Goal: Information Seeking & Learning: Learn about a topic

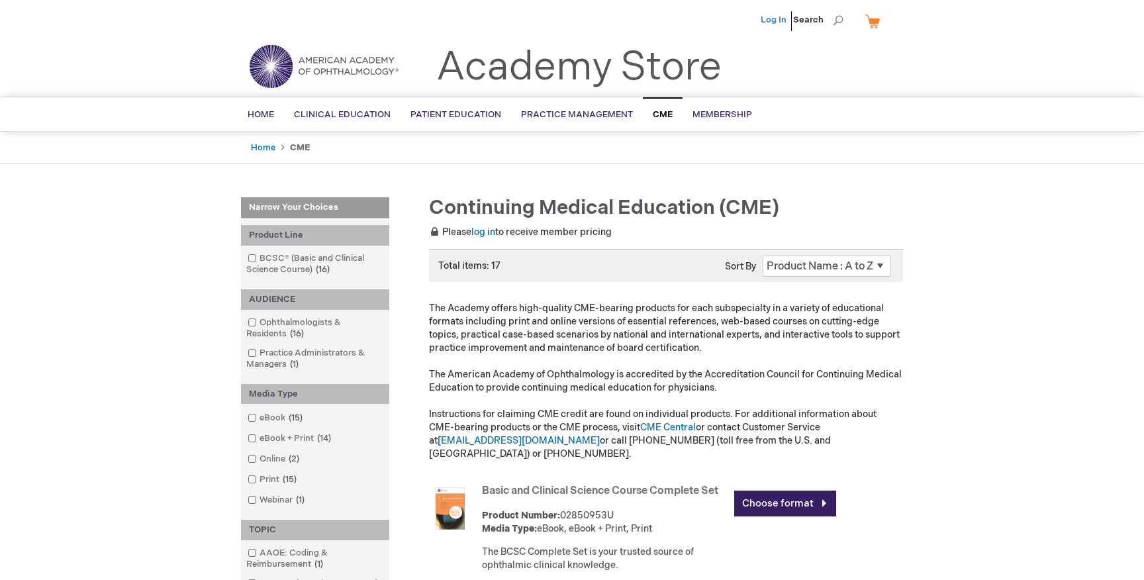
click at [776, 17] on link "Log In" at bounding box center [773, 20] width 26 height 11
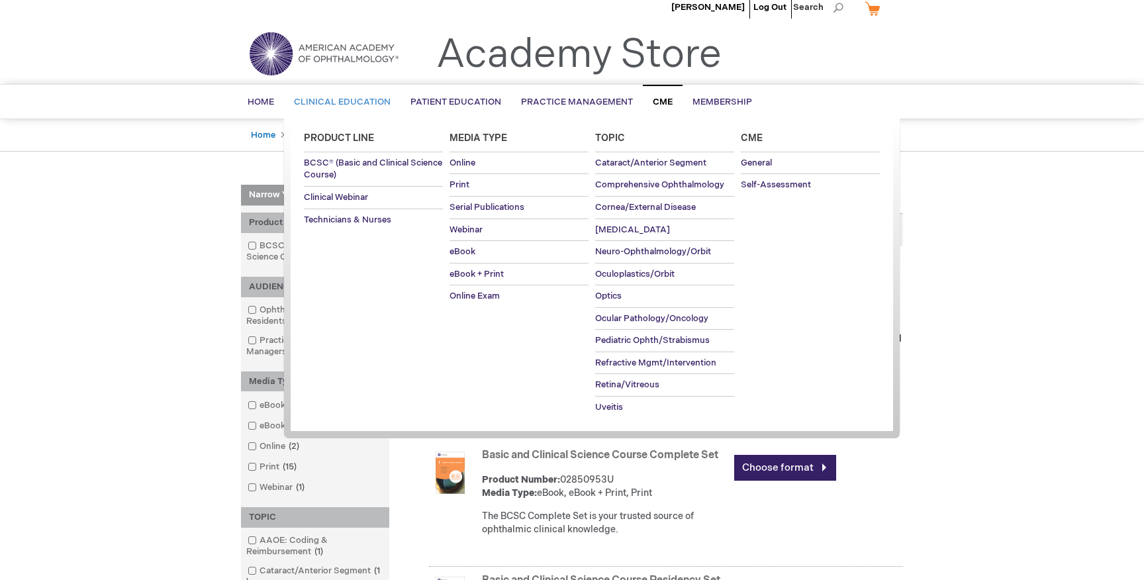
scroll to position [11, 0]
drag, startPoint x: 742, startPoint y: 307, endPoint x: 732, endPoint y: 327, distance: 22.2
click at [732, 327] on ul "Product Line BCSC® (Basic and Clinical Science Course) Clinical Webinar Technic…" at bounding box center [592, 278] width 616 height 316
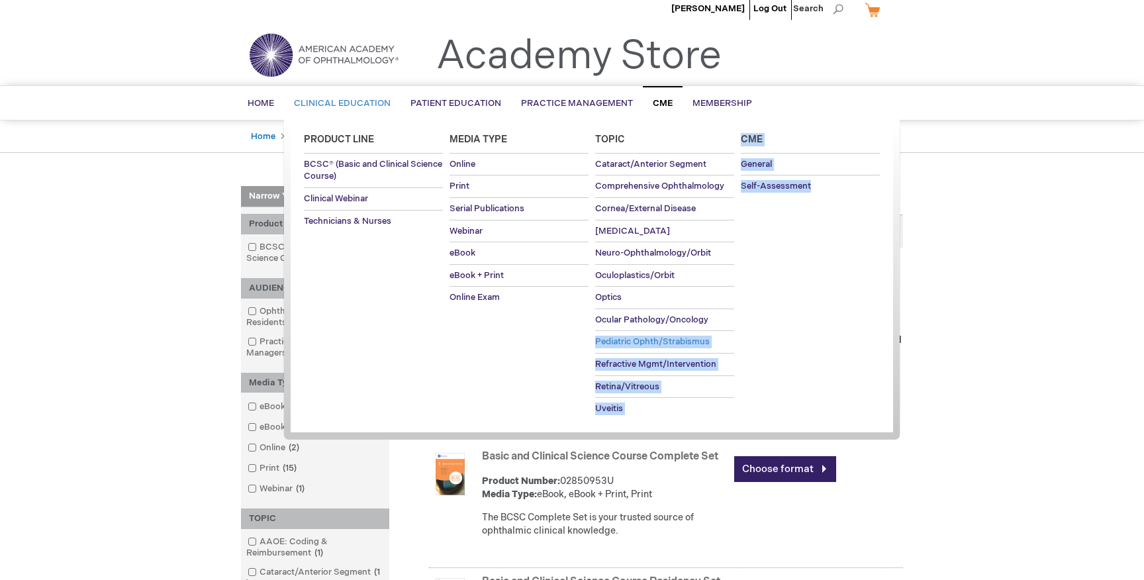
drag, startPoint x: 731, startPoint y: 336, endPoint x: 731, endPoint y: 345, distance: 9.3
click at [731, 345] on link "Pediatric Ophth/Strabismus" at bounding box center [664, 342] width 139 height 22
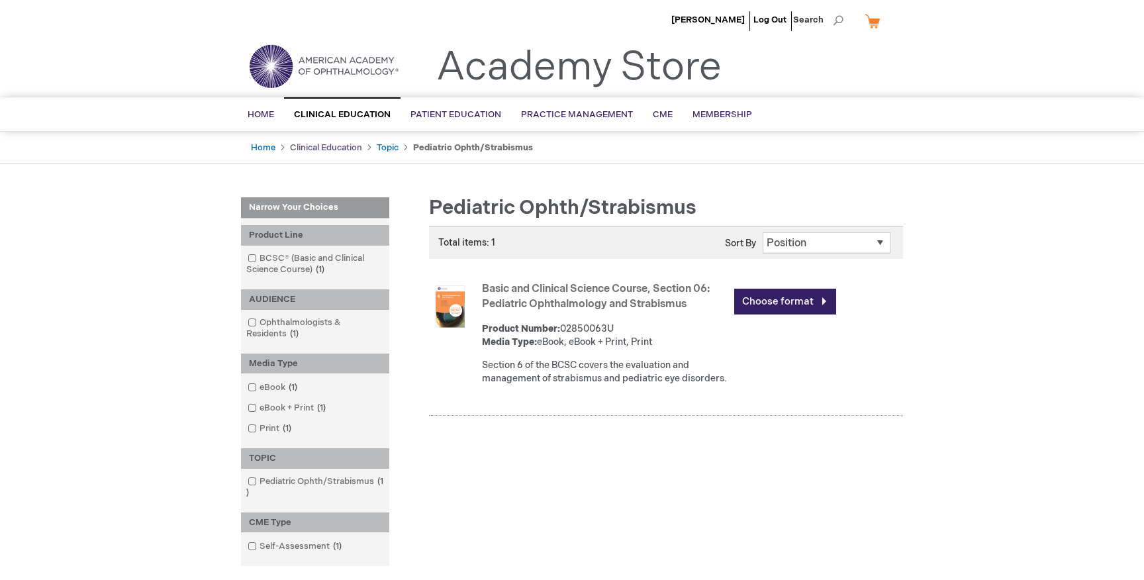
click at [337, 148] on link "Clinical Education" at bounding box center [326, 147] width 72 height 11
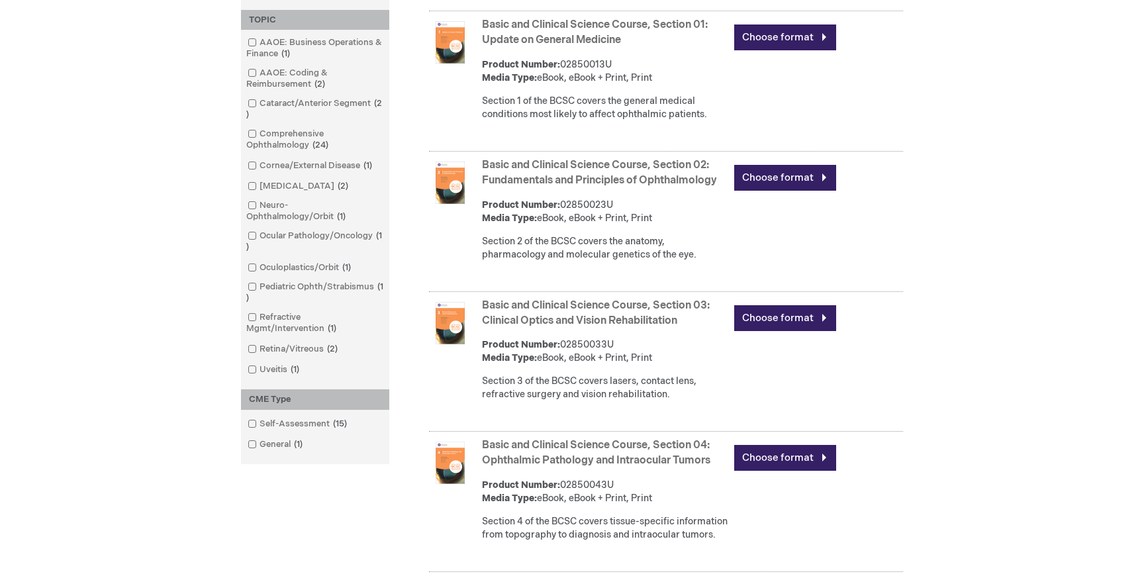
scroll to position [782, 0]
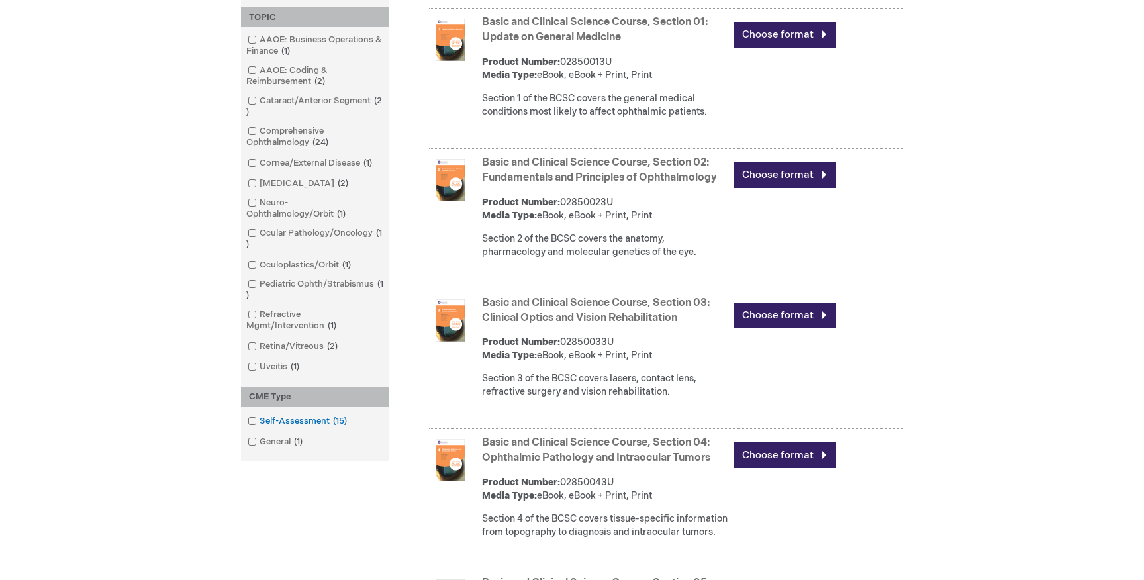
click at [281, 428] on link "Self-Assessment 15 items" at bounding box center [298, 421] width 108 height 13
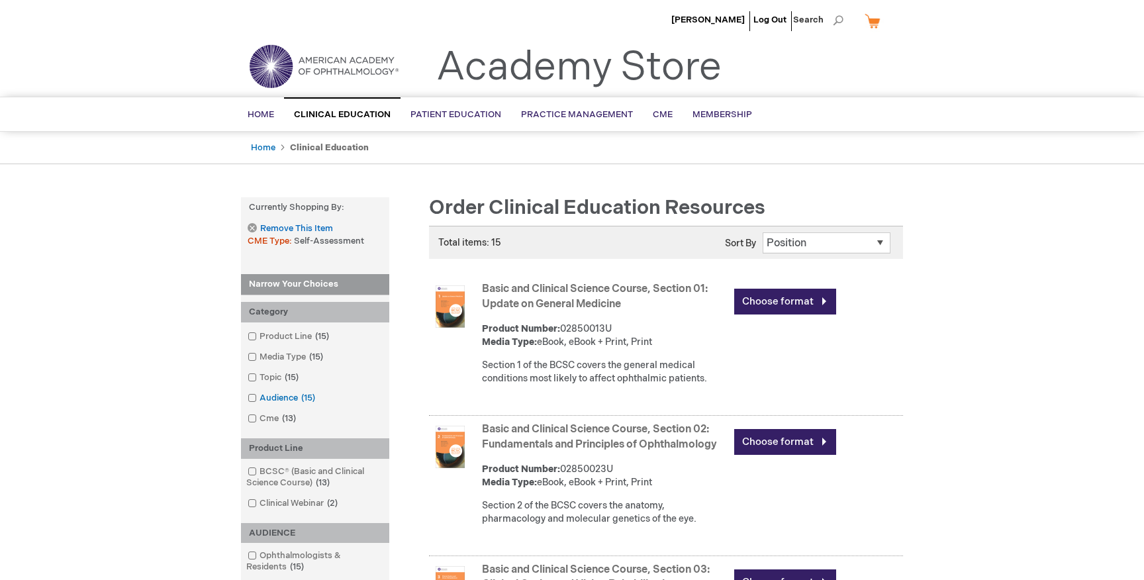
click at [284, 399] on link "Audience 15 items" at bounding box center [282, 398] width 76 height 13
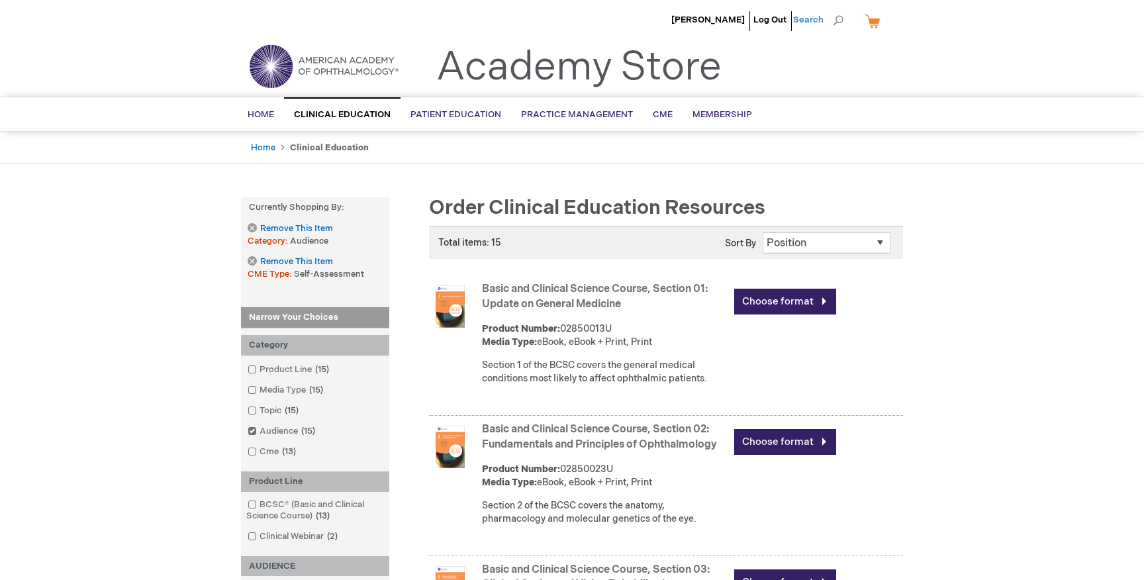
click at [841, 24] on span "Search" at bounding box center [818, 20] width 50 height 26
paste input "pain management, palliative care, and addiction"
type input "pain management, palliative care, and addiction"
click at [833, 10] on button "Search" at bounding box center [838, 20] width 11 height 21
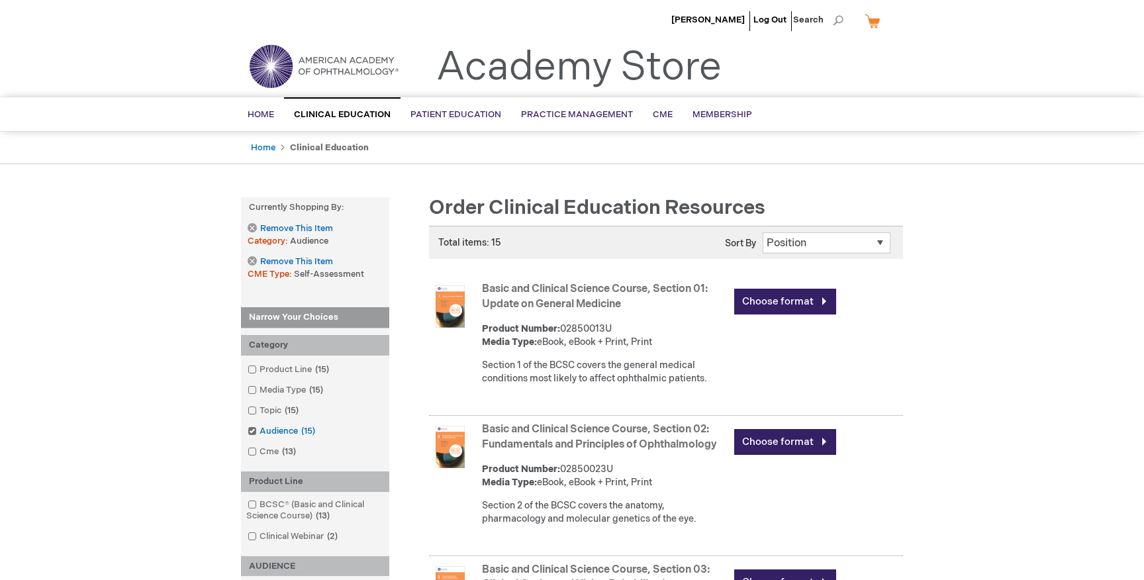
click at [259, 429] on span at bounding box center [259, 431] width 0 height 11
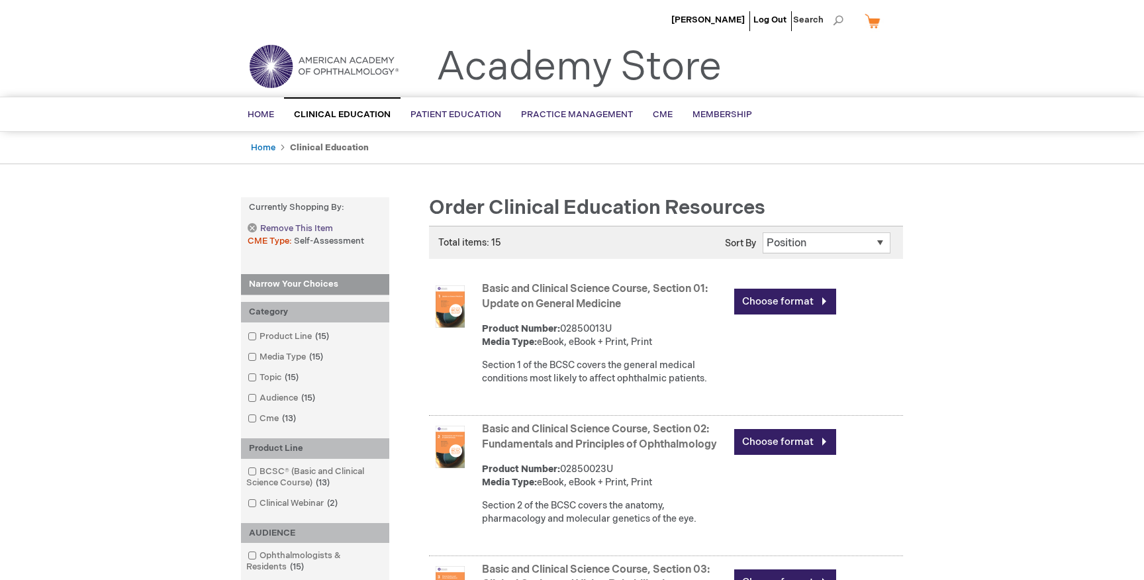
click at [276, 228] on span "Remove This Item" at bounding box center [296, 228] width 73 height 13
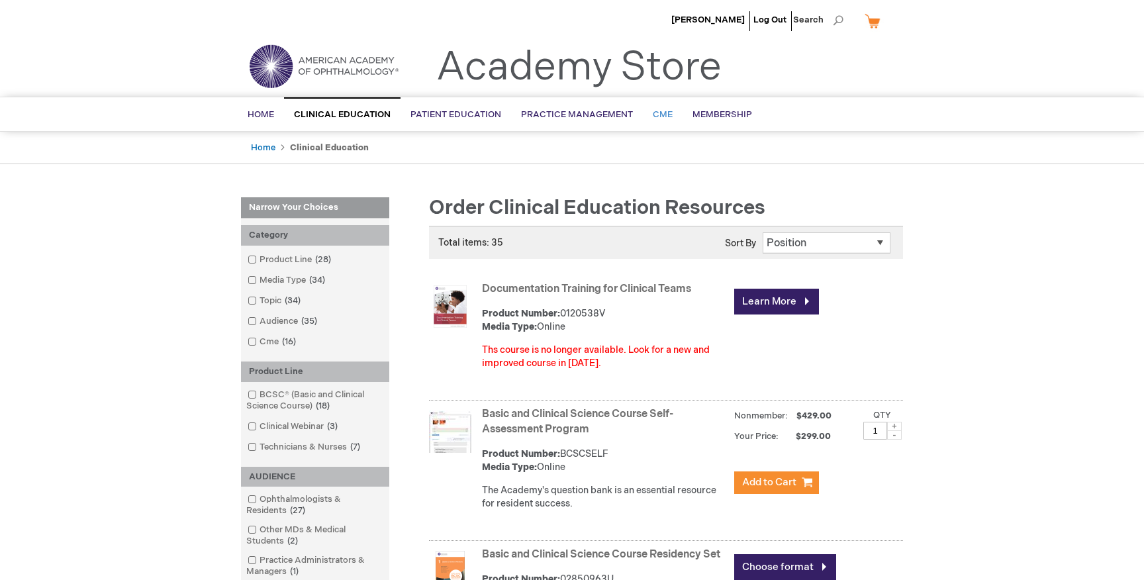
click at [670, 118] on link "CME" at bounding box center [663, 115] width 40 height 32
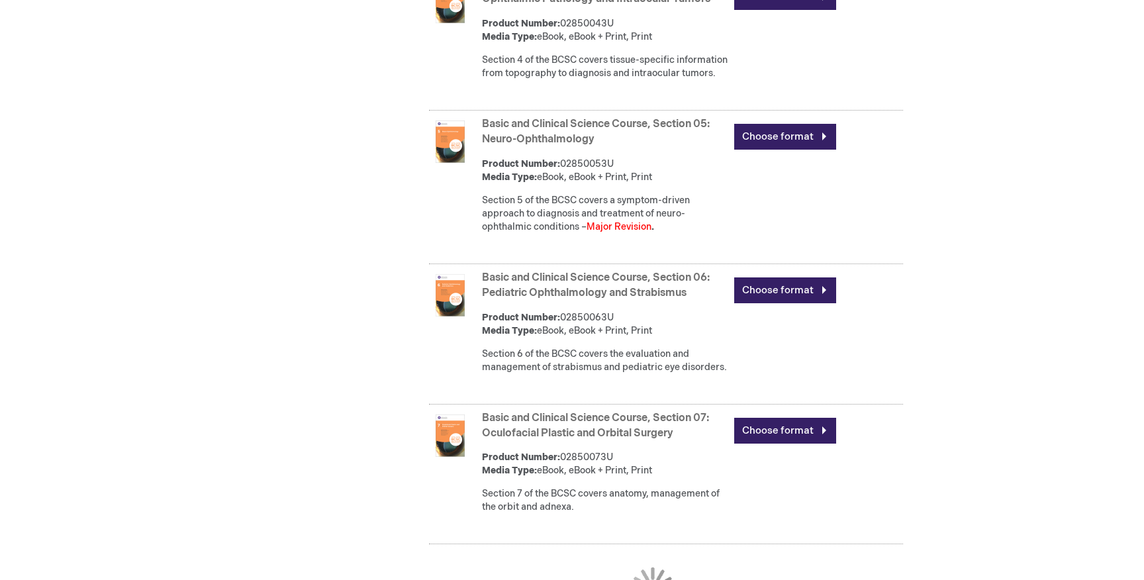
scroll to position [1569, 0]
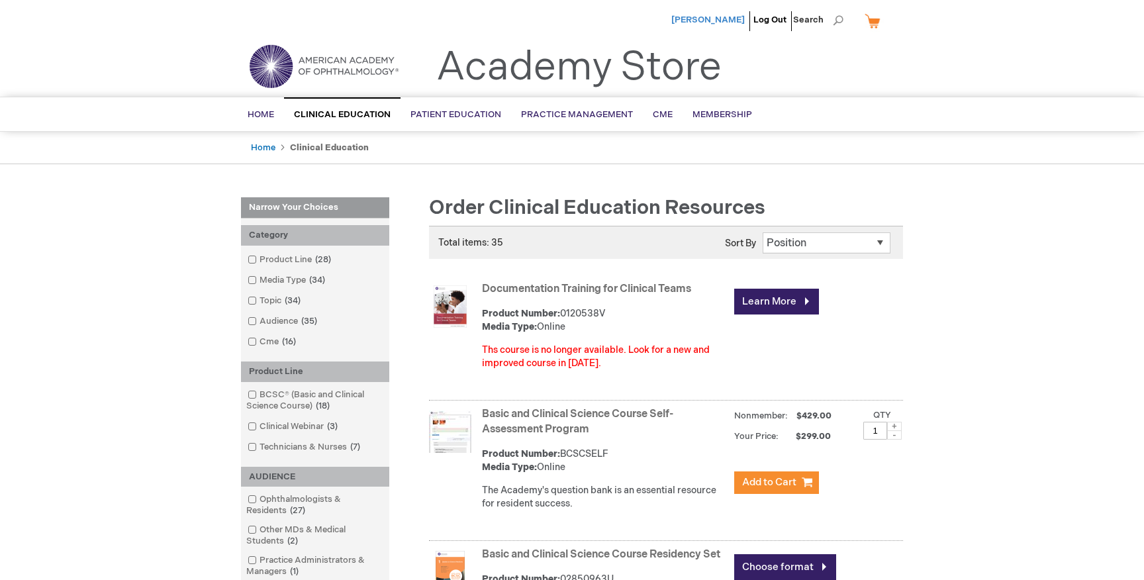
click at [715, 19] on span "[PERSON_NAME]" at bounding box center [707, 20] width 73 height 11
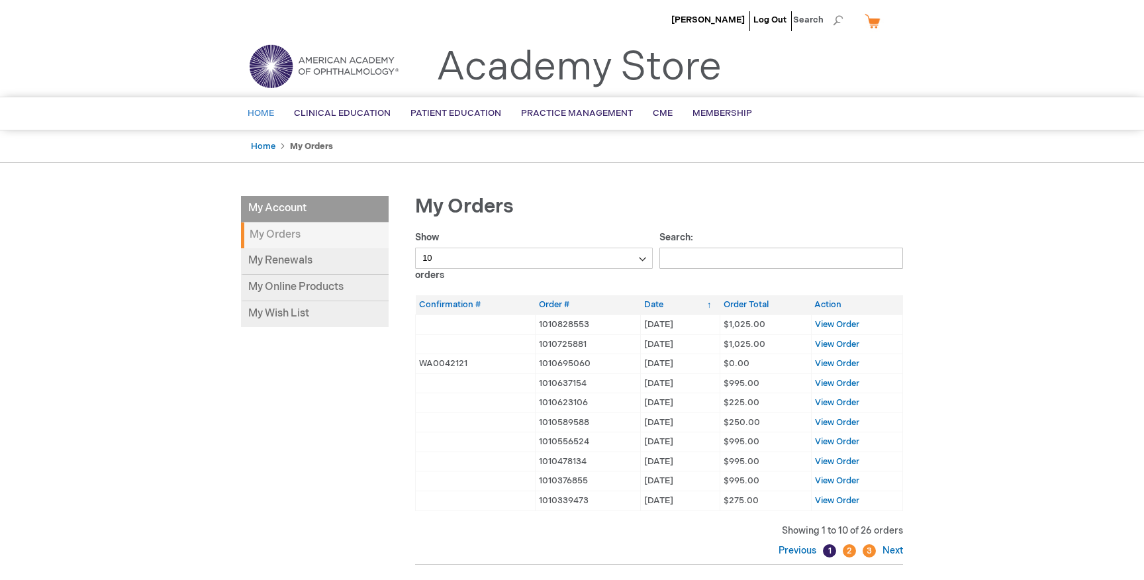
click at [261, 112] on span "Home" at bounding box center [261, 113] width 26 height 11
click at [709, 18] on span "[PERSON_NAME]" at bounding box center [707, 20] width 73 height 11
